Goal: Information Seeking & Learning: Compare options

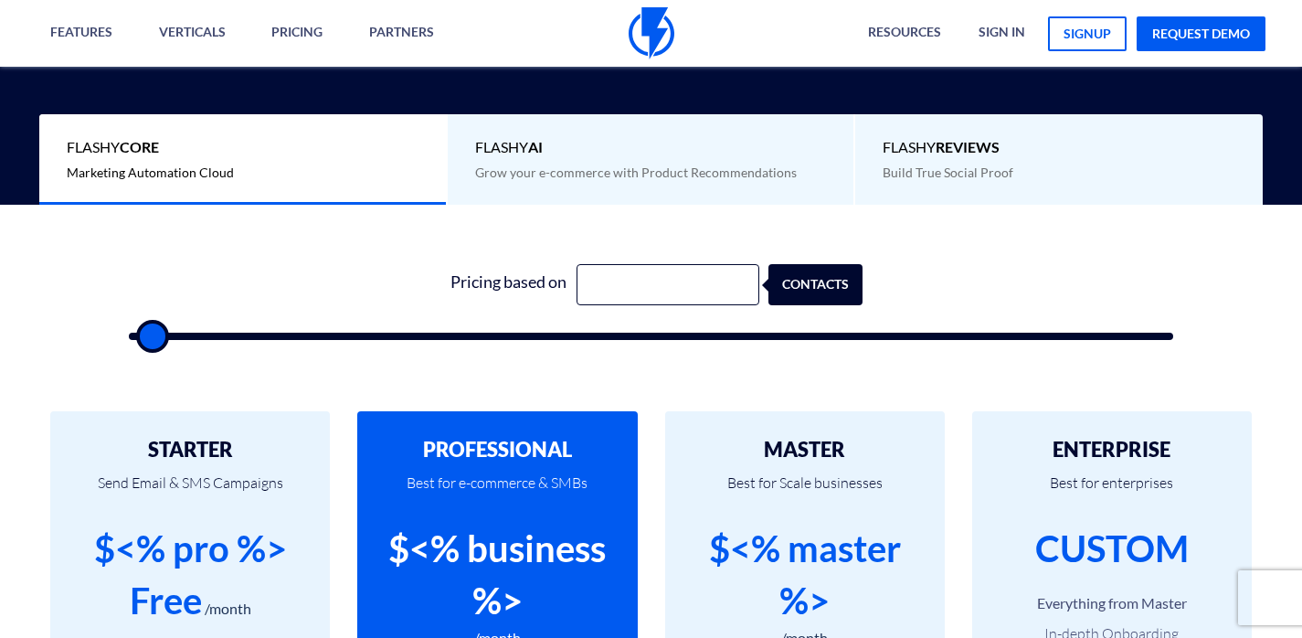
scroll to position [462, 0]
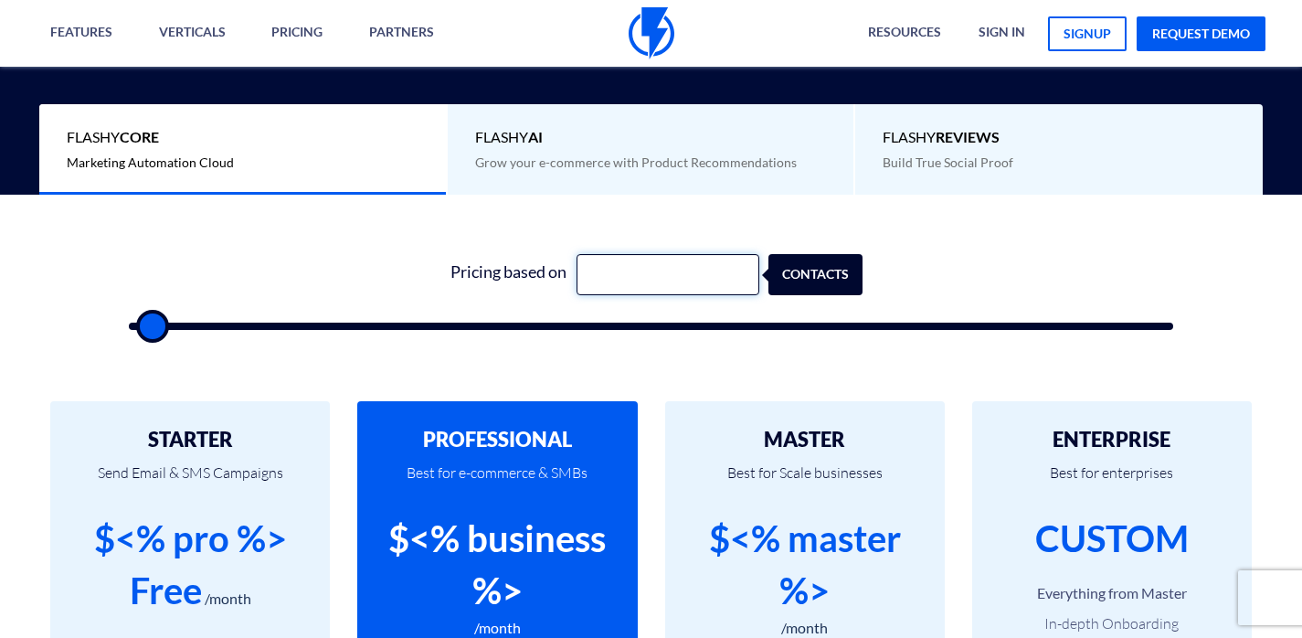
click at [630, 285] on input "text" at bounding box center [668, 274] width 183 height 41
type input "10000"
click at [669, 276] on input "10000" at bounding box center [668, 274] width 183 height 41
drag, startPoint x: 182, startPoint y: 333, endPoint x: 202, endPoint y: 332, distance: 20.1
click at [202, 332] on div "Pricing based on 10000 contacts" at bounding box center [651, 286] width 1081 height 156
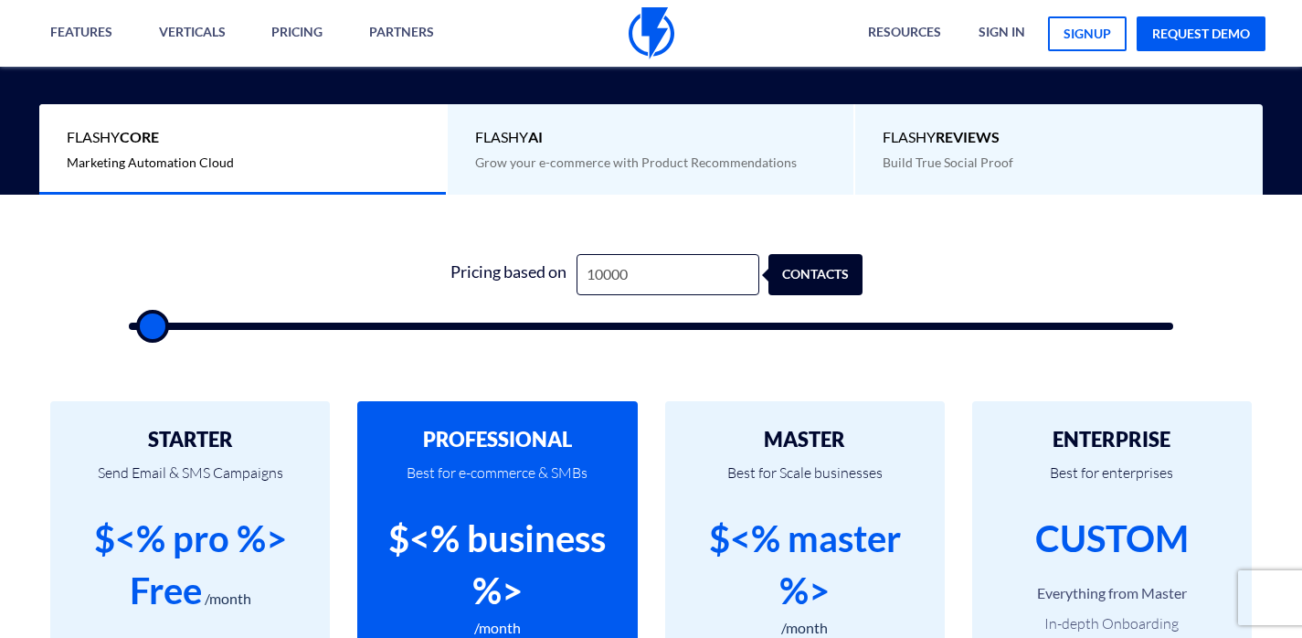
click at [813, 283] on div "contacts" at bounding box center [827, 274] width 94 height 41
click at [815, 283] on div "contacts" at bounding box center [827, 274] width 94 height 41
drag, startPoint x: 148, startPoint y: 320, endPoint x: 173, endPoint y: 318, distance: 24.7
type input "2500"
click at [171, 323] on input "range" at bounding box center [651, 326] width 1045 height 7
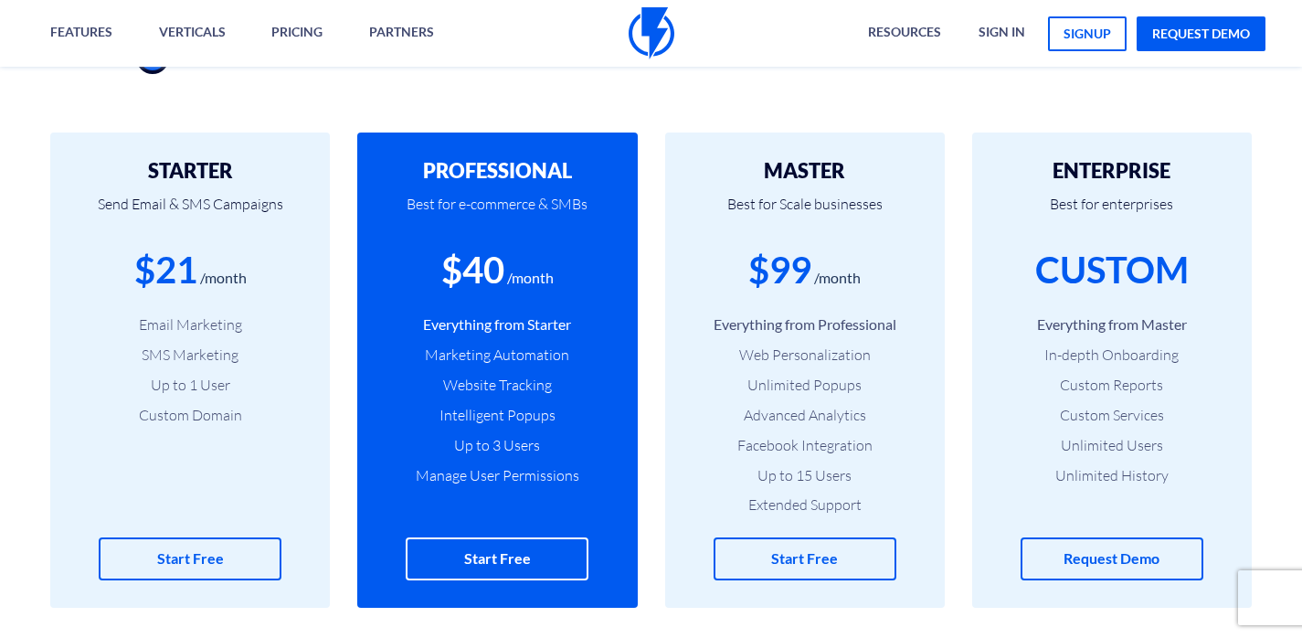
scroll to position [629, 0]
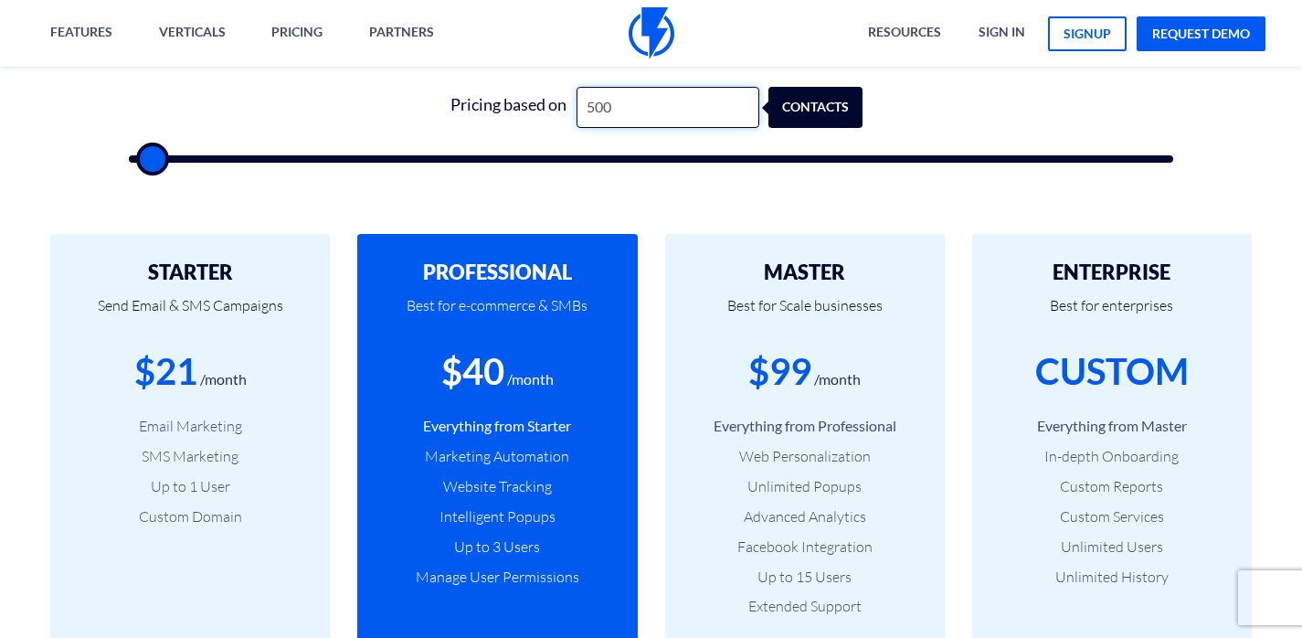
click at [634, 123] on input "500" at bounding box center [668, 107] width 183 height 41
click at [633, 122] on input "500" at bounding box center [668, 107] width 183 height 41
type input "1"
type input "500"
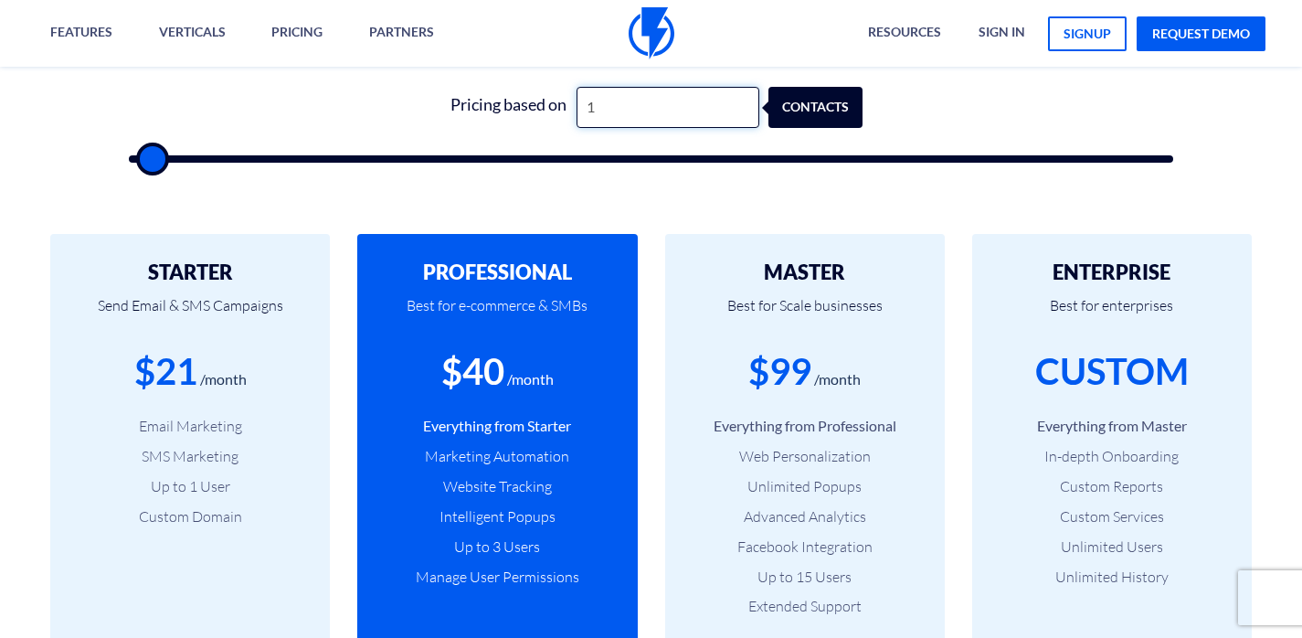
type input "10"
type input "500"
type input "100"
type input "500"
type input "1,000"
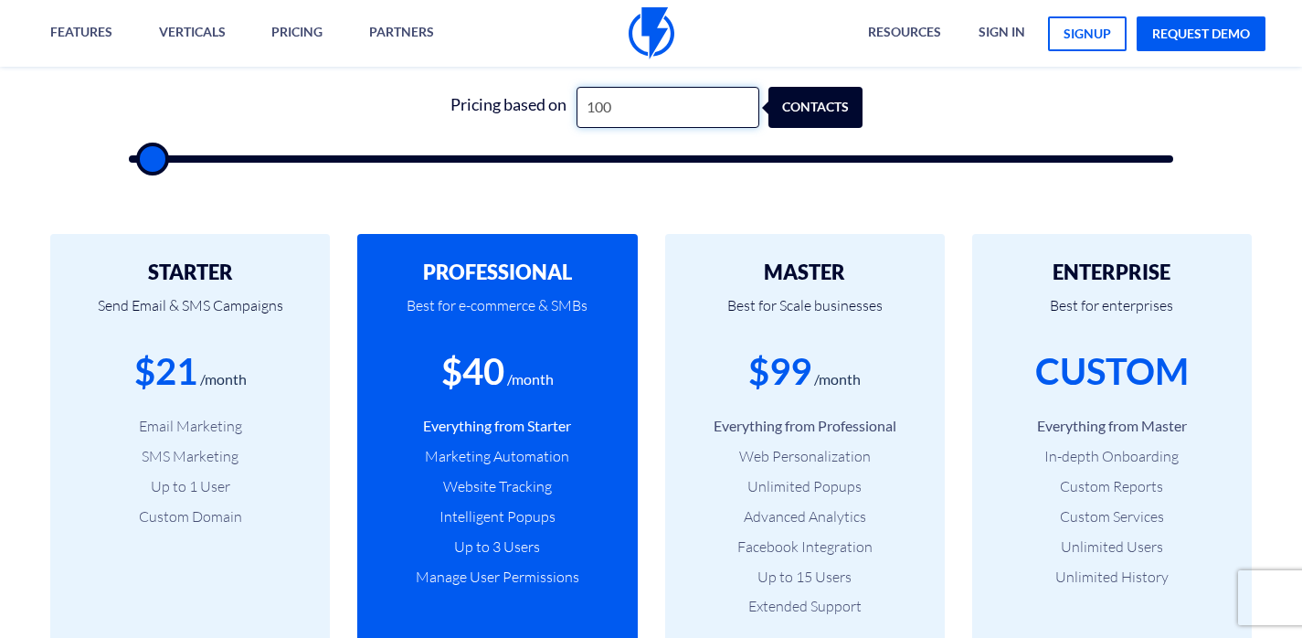
type input "1000"
type input "10,000"
type input "10000"
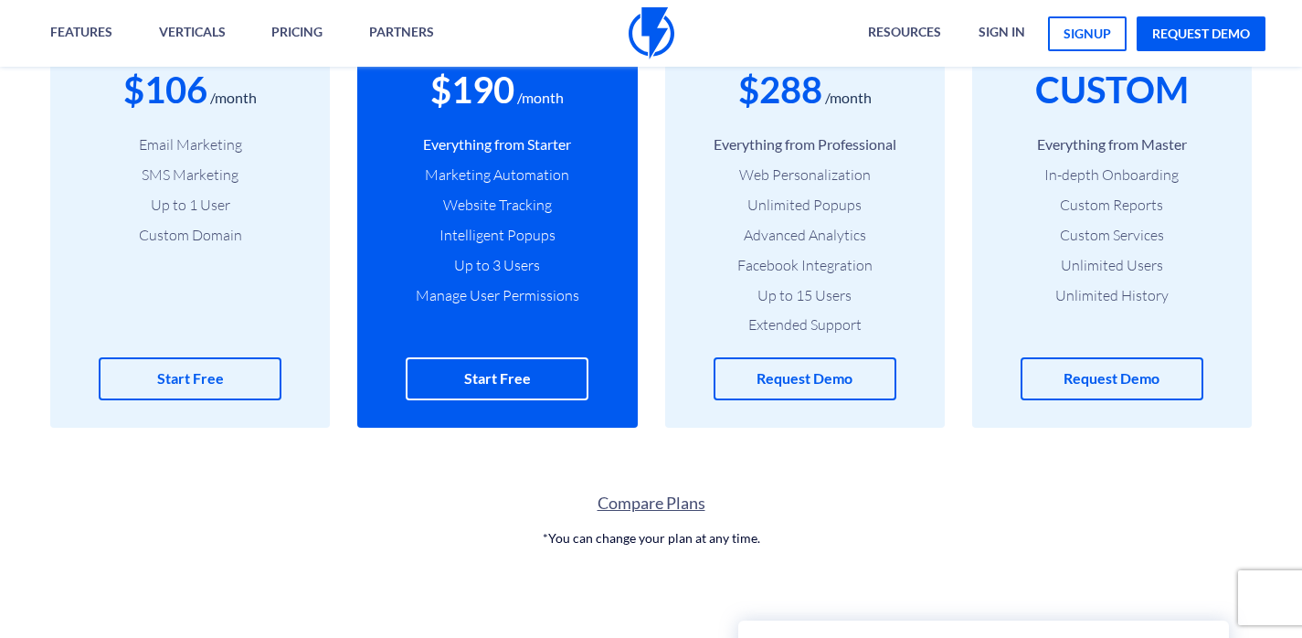
scroll to position [968, 0]
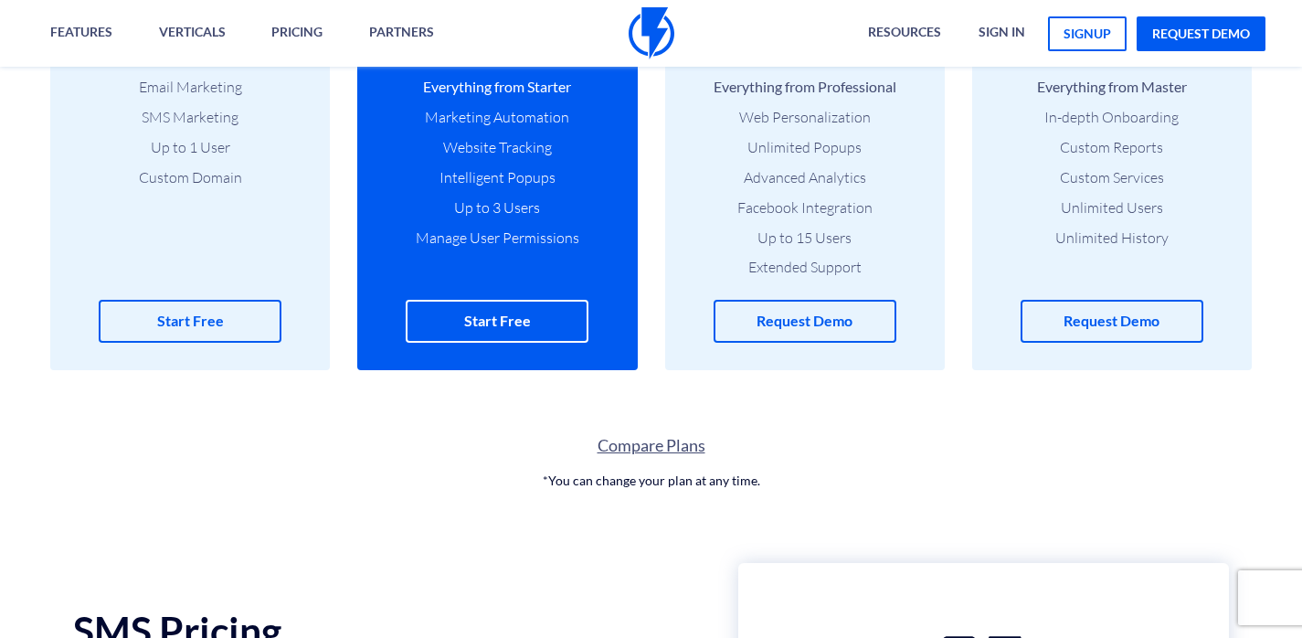
type input "10,000"
click at [655, 451] on link "Compare Plans" at bounding box center [651, 446] width 1302 height 24
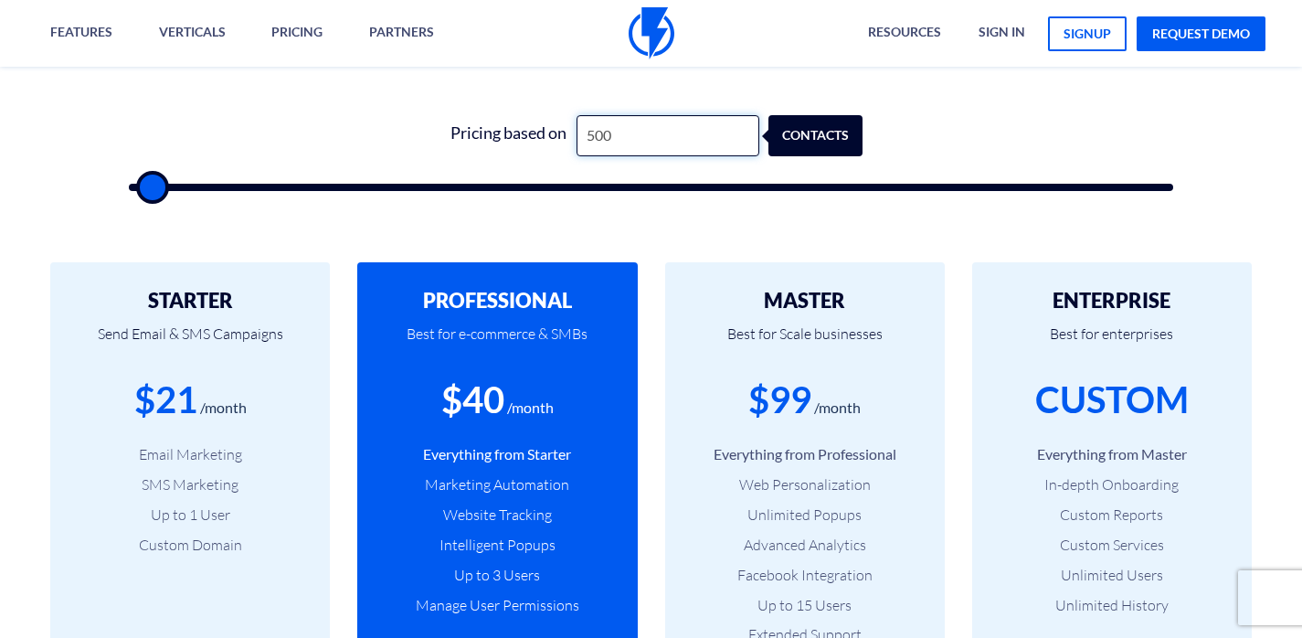
click at [650, 130] on input "500" at bounding box center [668, 135] width 183 height 41
type input "1"
type input "500"
type input "10"
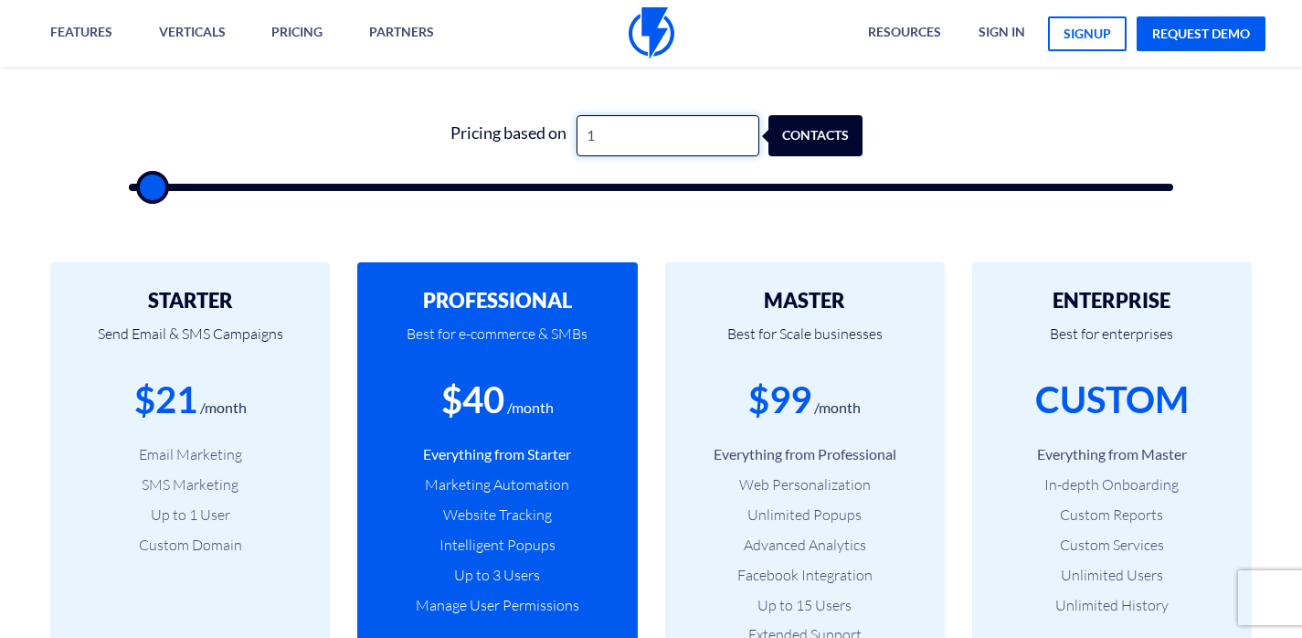
type input "500"
type input "100"
type input "500"
type input "1,000"
type input "1000"
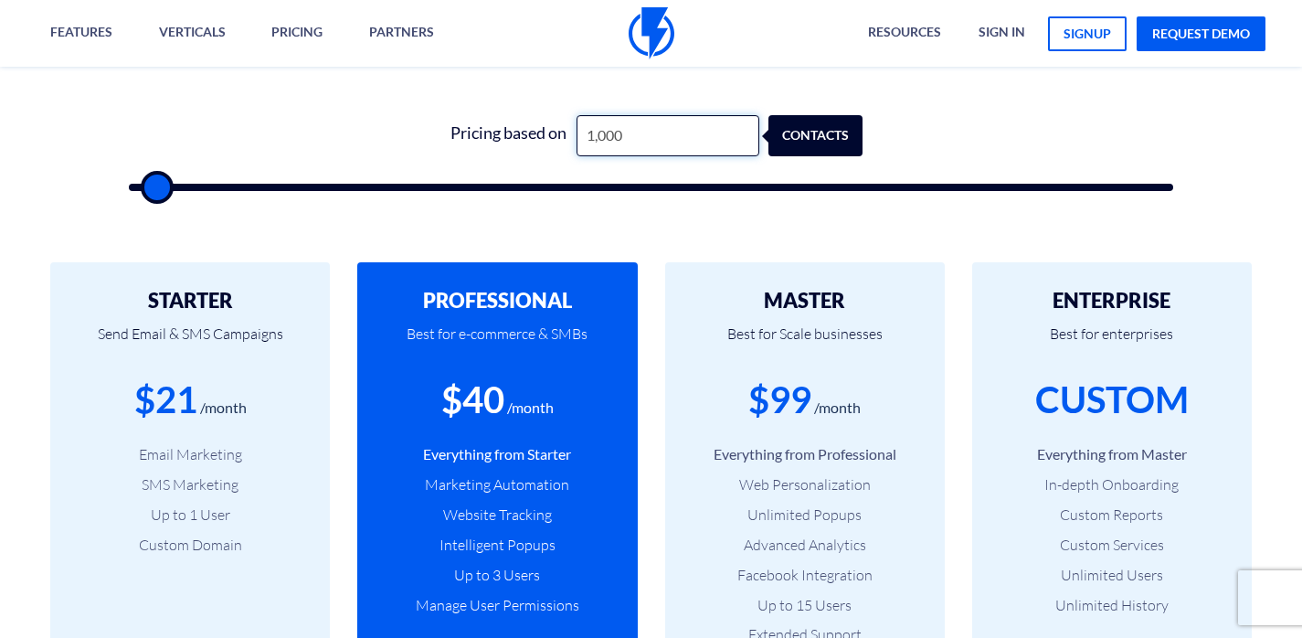
type input "10,000"
type input "10000"
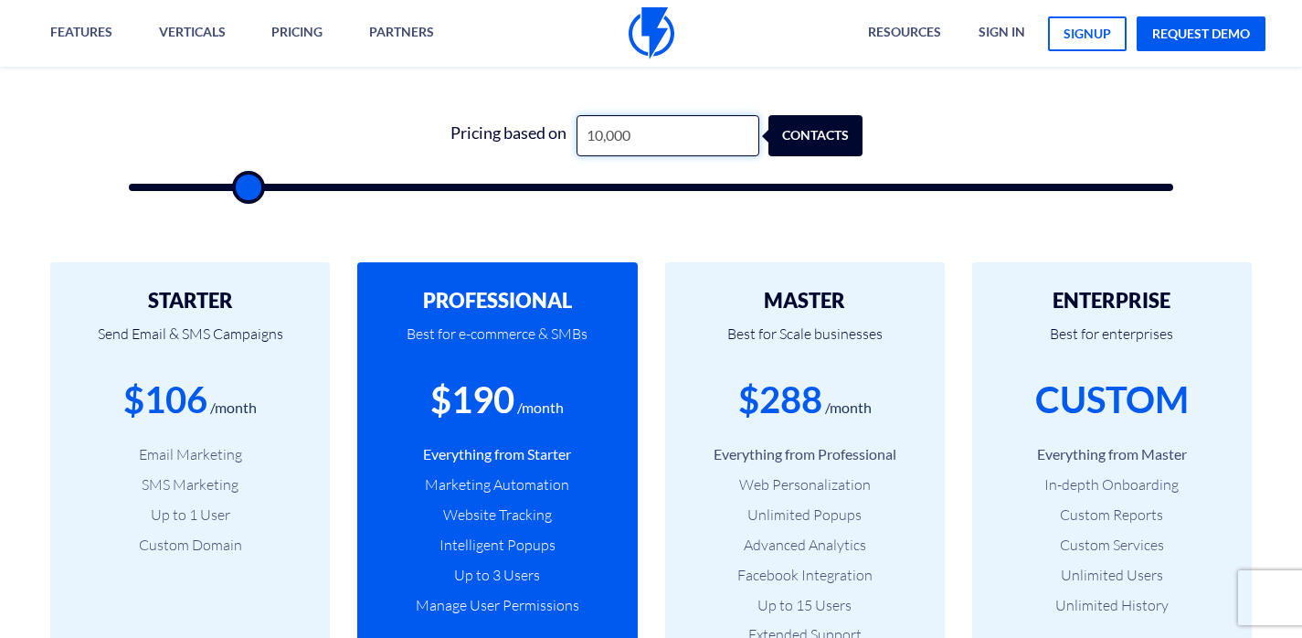
type input "10,000"
type input "9500"
type input "9,000"
type input "9000"
type input "8,500"
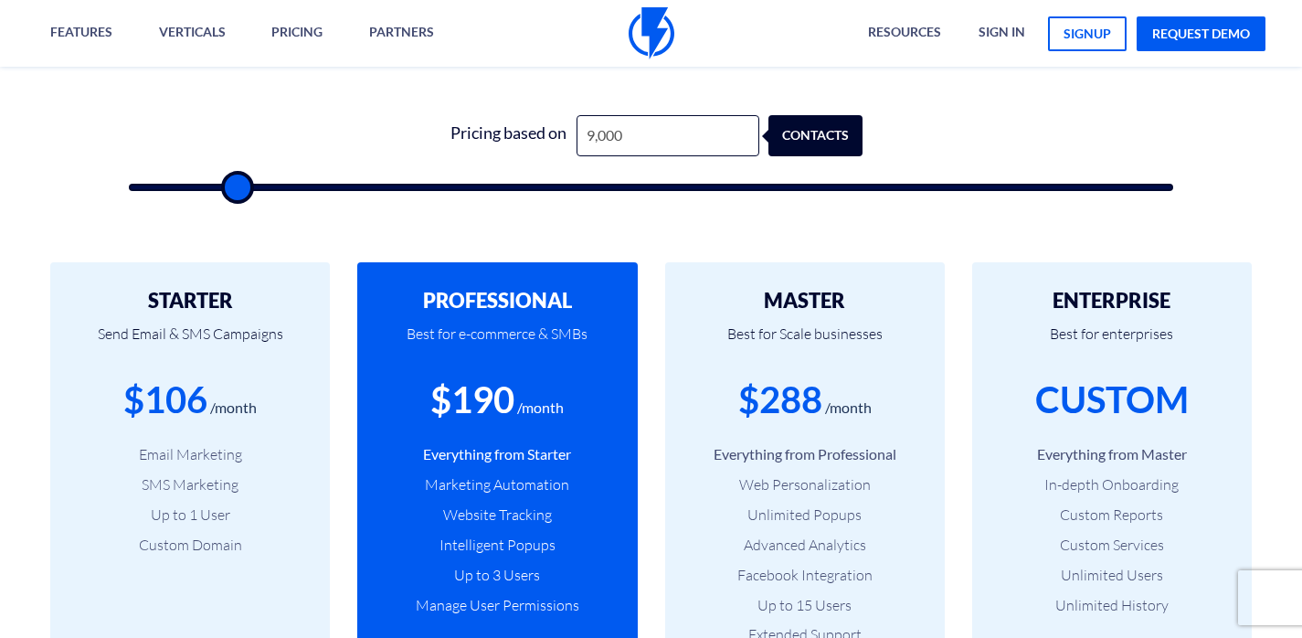
type input "8500"
type input "9,000"
type input "9000"
type input "8,500"
drag, startPoint x: 239, startPoint y: 190, endPoint x: 255, endPoint y: 186, distance: 16.0
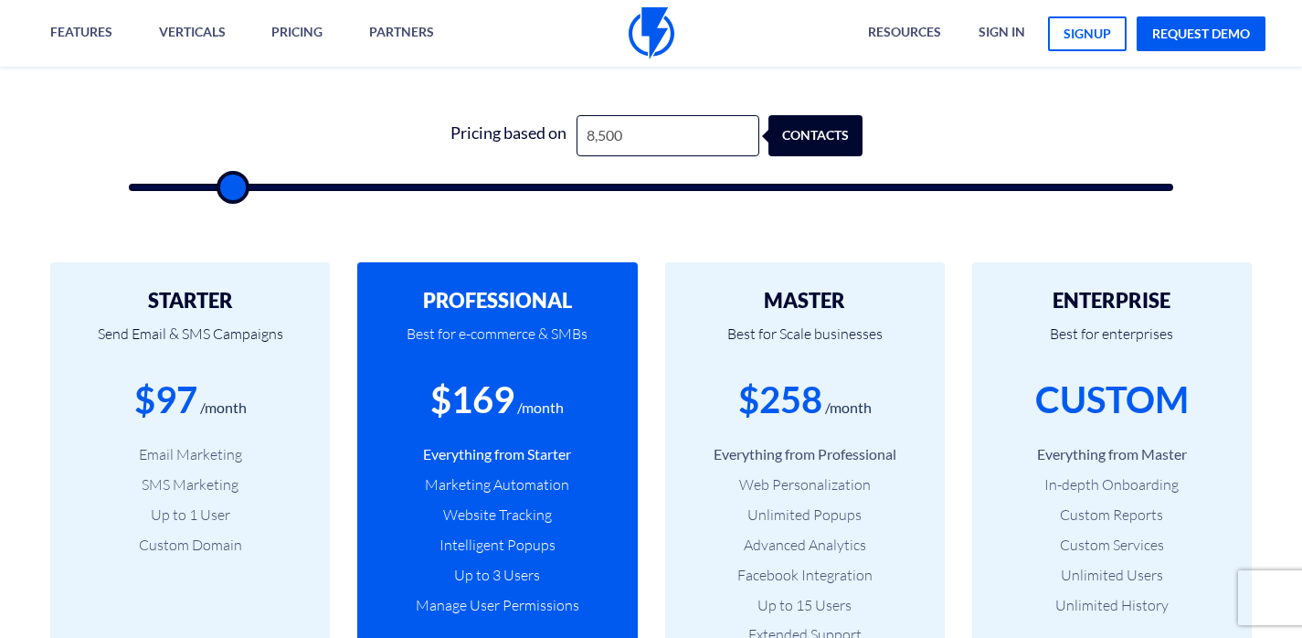
type input "8500"
click at [230, 190] on input "range" at bounding box center [651, 187] width 1045 height 7
type input "9,000"
type input "9000"
type input "8,500"
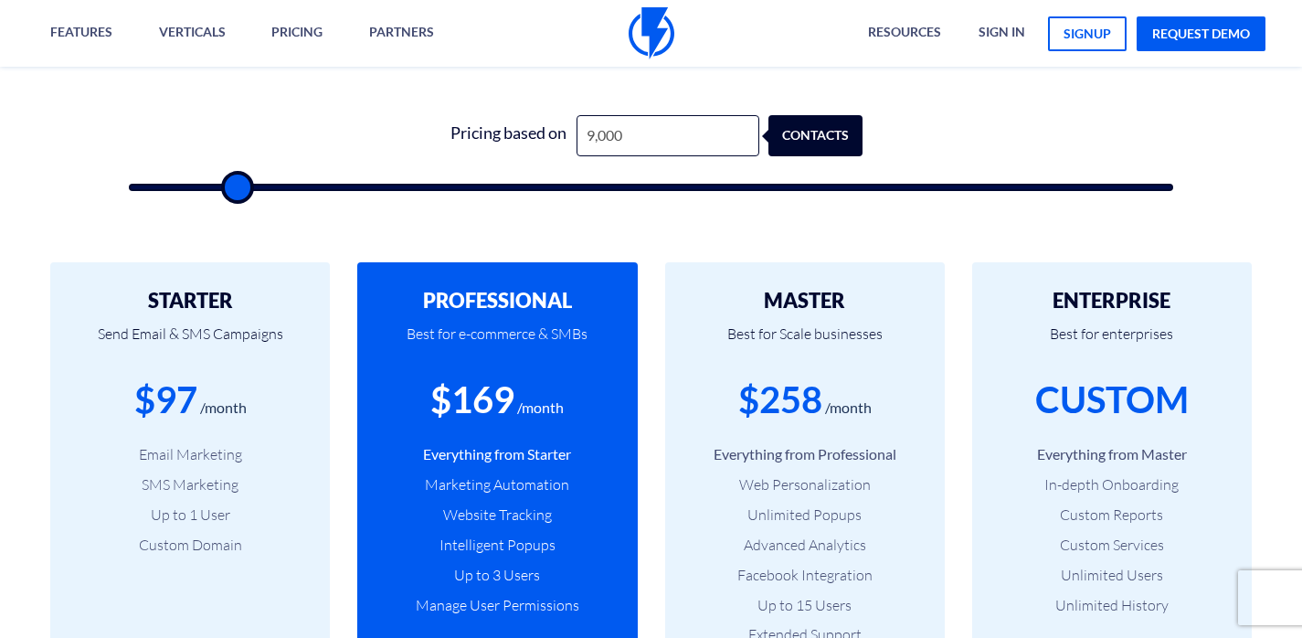
type input "8500"
type input "9,000"
type input "9000"
click at [236, 189] on input "range" at bounding box center [651, 187] width 1045 height 7
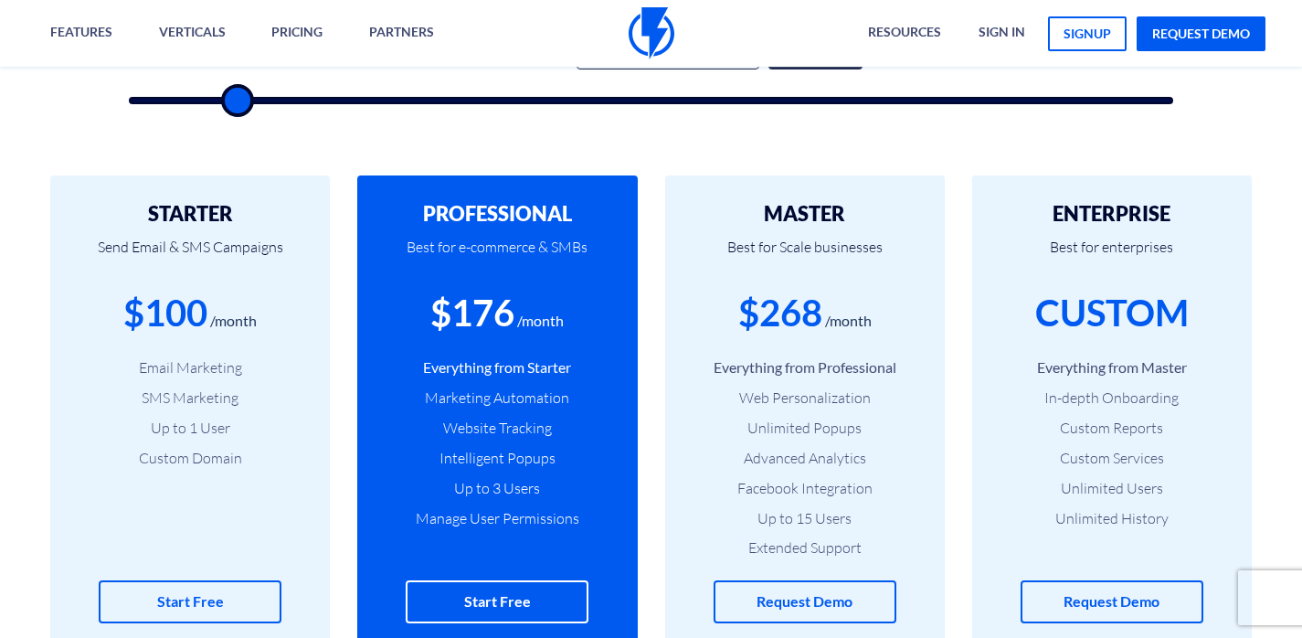
scroll to position [700, 0]
